Goal: Complete application form

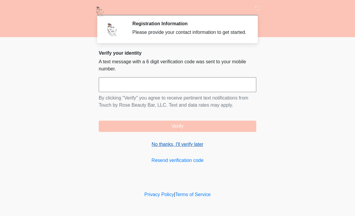
click at [194, 148] on link "No thanks, I'll verify later" at bounding box center [178, 144] width 158 height 7
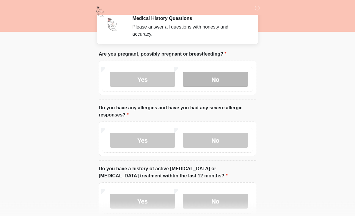
click at [227, 80] on label "No" at bounding box center [215, 79] width 65 height 15
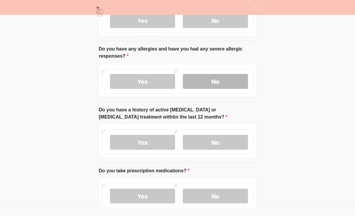
click at [225, 80] on label "No" at bounding box center [215, 81] width 65 height 15
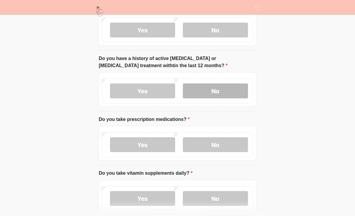
click at [230, 95] on label "No" at bounding box center [215, 91] width 65 height 15
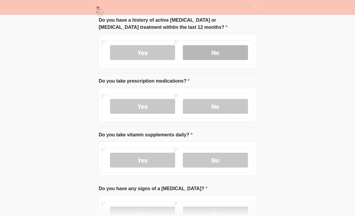
scroll to position [181, 0]
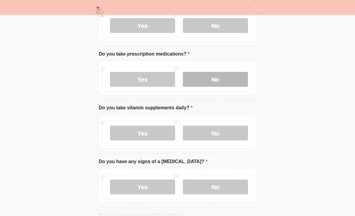
click at [232, 79] on label "No" at bounding box center [215, 79] width 65 height 15
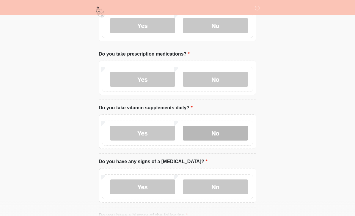
click at [226, 135] on label "No" at bounding box center [215, 133] width 65 height 15
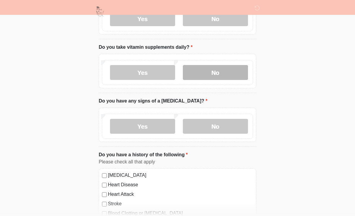
scroll to position [245, 0]
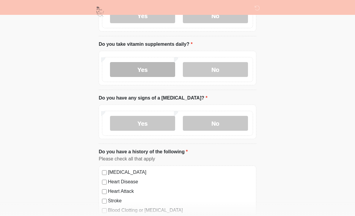
click at [151, 64] on label "Yes" at bounding box center [142, 69] width 65 height 15
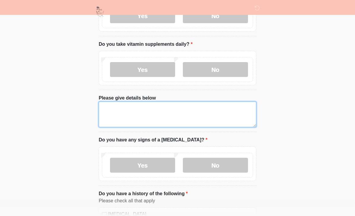
click at [174, 111] on textarea "Please give details below" at bounding box center [178, 115] width 158 height 26
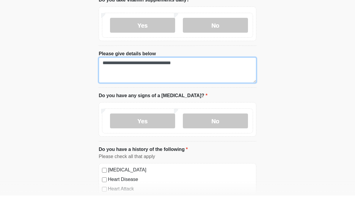
scroll to position [269, 0]
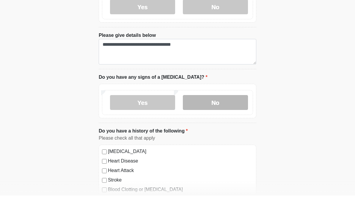
click at [233, 116] on label "No" at bounding box center [215, 123] width 65 height 15
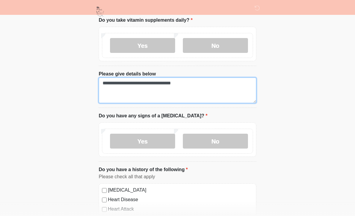
click at [220, 89] on textarea "**********" at bounding box center [178, 91] width 158 height 26
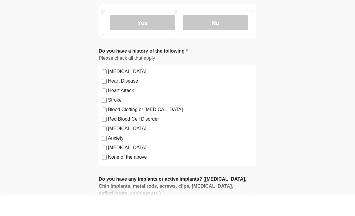
scroll to position [375, 0]
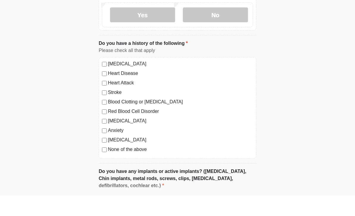
type textarea "**********"
click at [110, 166] on label "None of the above" at bounding box center [180, 169] width 145 height 7
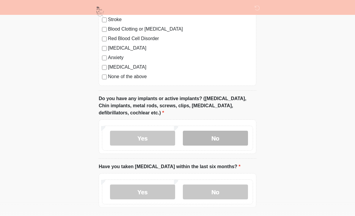
click at [230, 139] on label "No" at bounding box center [215, 138] width 65 height 15
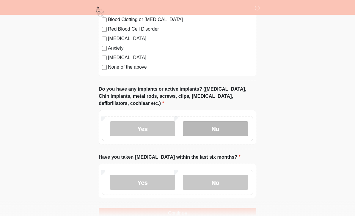
scroll to position [492, 0]
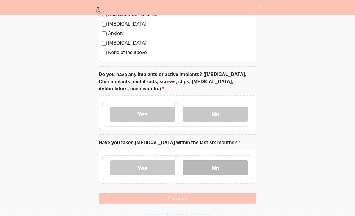
click at [236, 165] on label "No" at bounding box center [215, 168] width 65 height 15
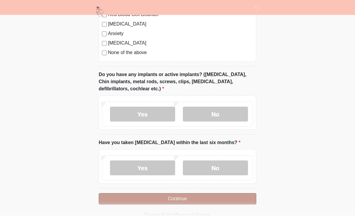
click at [209, 199] on button "Continue" at bounding box center [178, 198] width 158 height 11
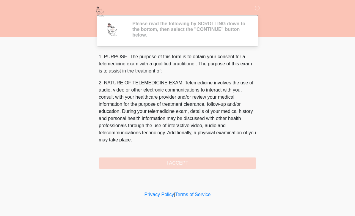
scroll to position [0, 0]
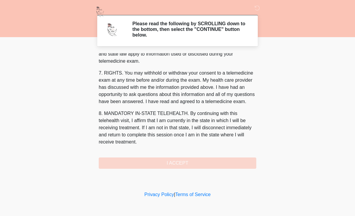
click at [191, 164] on div "1. PURPOSE. The purpose of this form is to obtain your consent for a telemedici…" at bounding box center [178, 111] width 158 height 116
click at [191, 163] on div "1. PURPOSE. The purpose of this form is to obtain your consent for a telemedici…" at bounding box center [178, 111] width 158 height 116
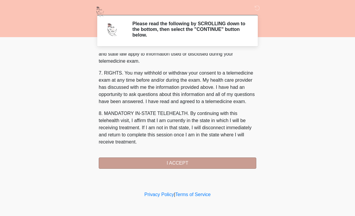
click at [205, 163] on button "I ACCEPT" at bounding box center [178, 163] width 158 height 11
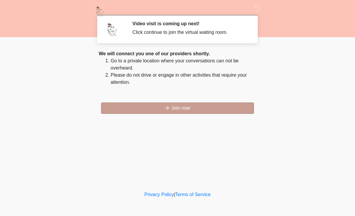
click at [195, 108] on button "Join now" at bounding box center [177, 108] width 153 height 11
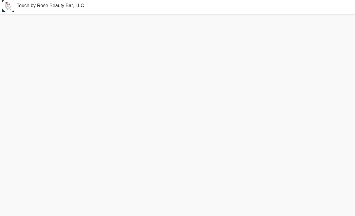
scroll to position [10, 0]
